Goal: Find specific page/section: Find specific page/section

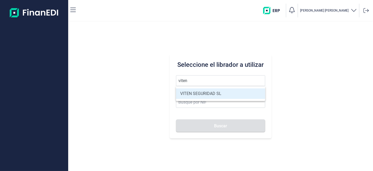
type input "VITEN SEGURIDAD SL"
type input "B83744680"
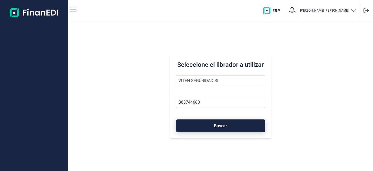
type input "VITEN SEGURIDAD SL"
click at [210, 126] on button "Buscar" at bounding box center [220, 125] width 89 height 13
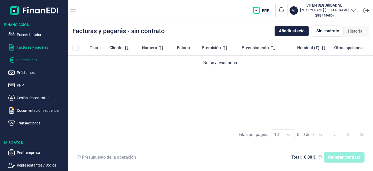
click at [22, 60] on p "Operaciones" at bounding box center [41, 60] width 49 height 6
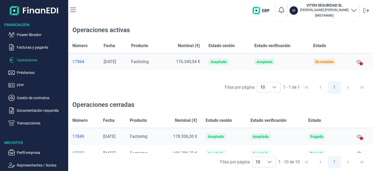
click at [26, 125] on p "Transacciones" at bounding box center [41, 123] width 49 height 6
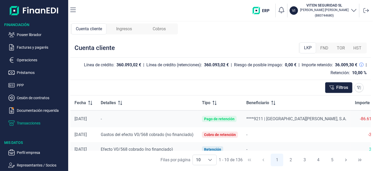
click at [124, 29] on span "Ingresos" at bounding box center [124, 29] width 16 height 6
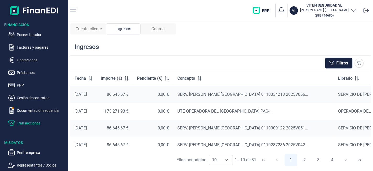
click at [90, 30] on span "Cuenta cliente" at bounding box center [89, 29] width 26 height 6
